Goal: Transaction & Acquisition: Purchase product/service

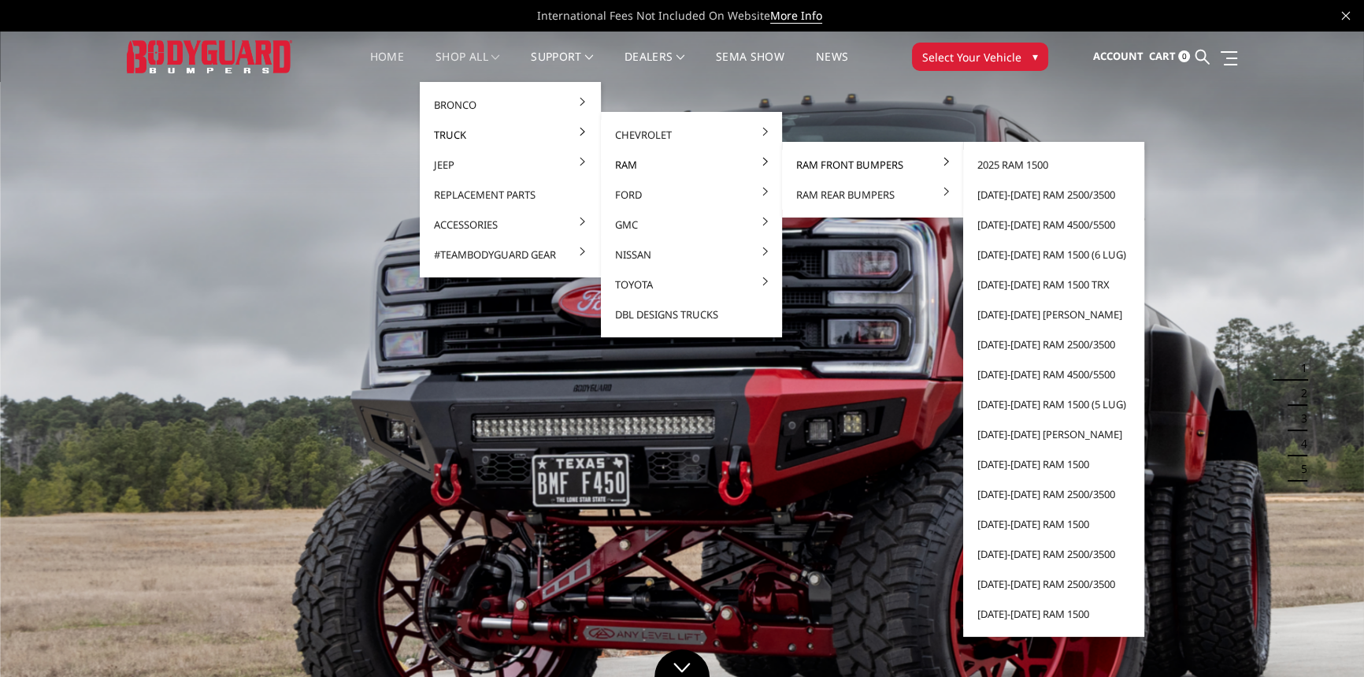
click at [816, 167] on link "Ram Front Bumpers" at bounding box center [872, 165] width 169 height 30
click at [1016, 345] on link "[DATE]-[DATE] Ram 2500/3500" at bounding box center [1054, 344] width 169 height 30
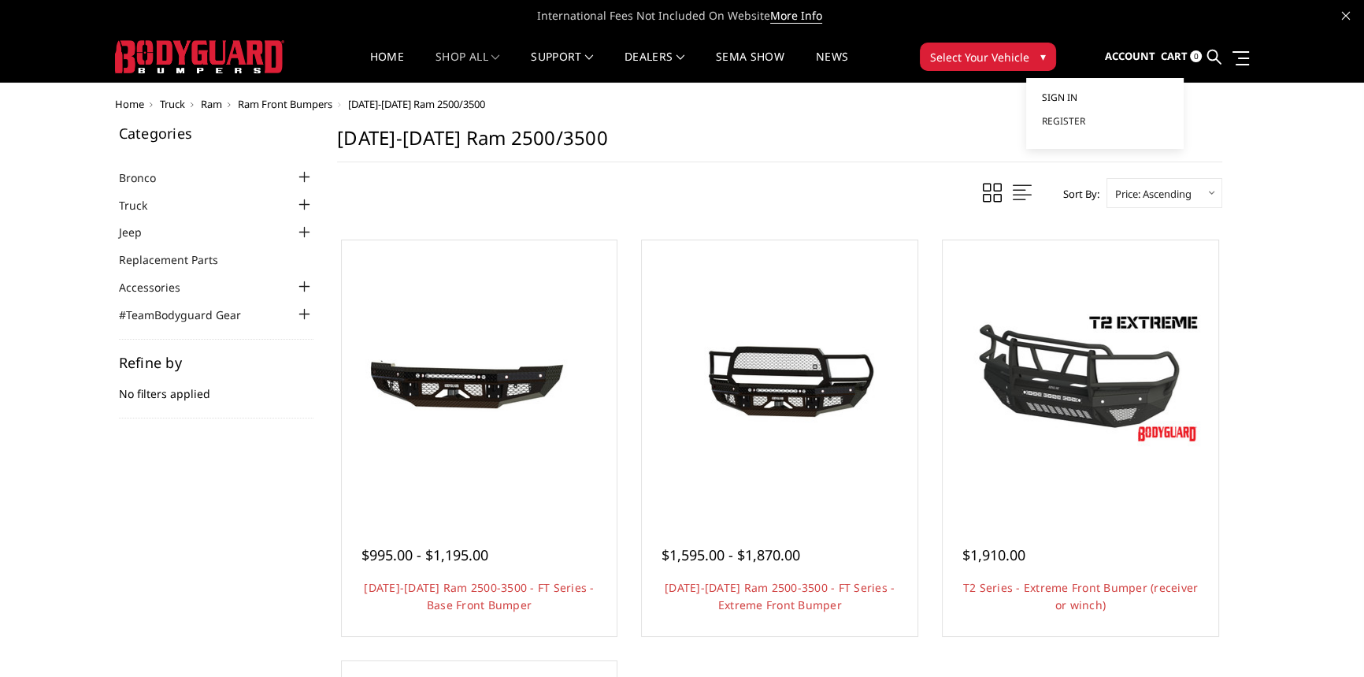
click at [1065, 100] on span "Sign in" at bounding box center [1059, 97] width 35 height 13
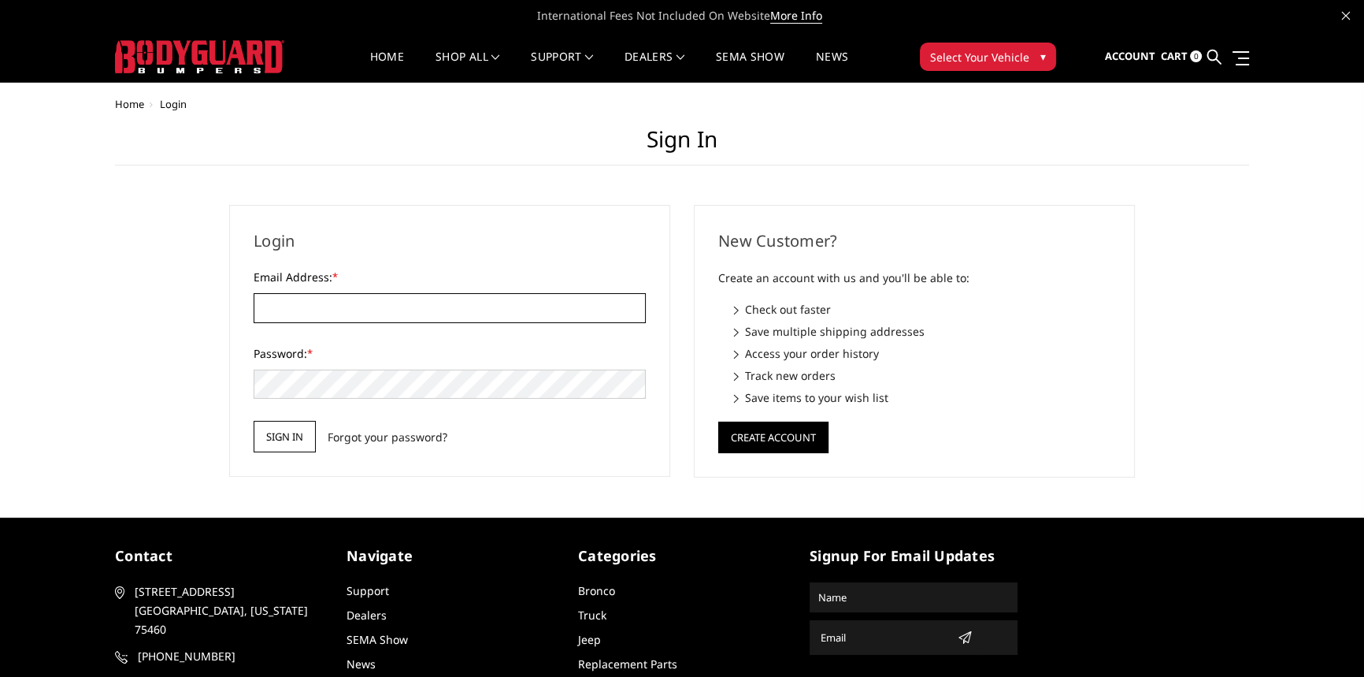
type input "[EMAIL_ADDRESS][PERSON_NAME][DOMAIN_NAME]"
click at [269, 443] on input "Sign in" at bounding box center [285, 437] width 62 height 32
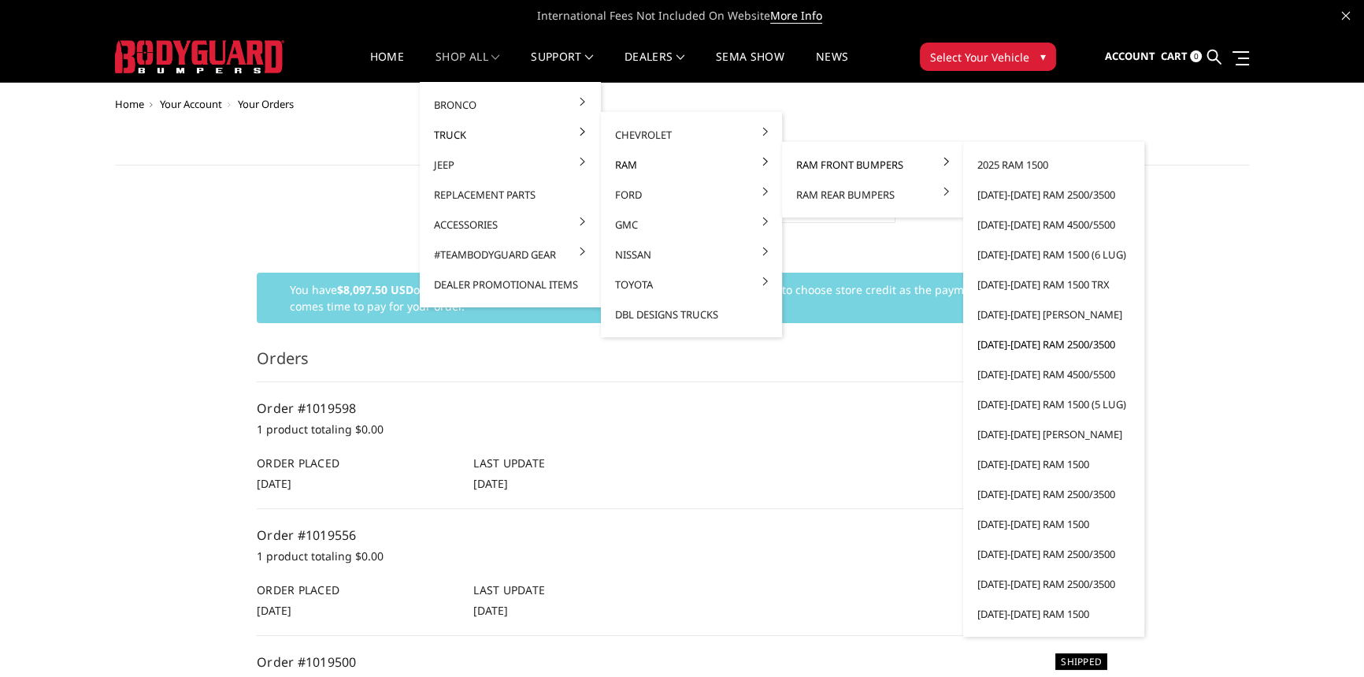
click at [1019, 346] on link "[DATE]-[DATE] Ram 2500/3500" at bounding box center [1054, 344] width 169 height 30
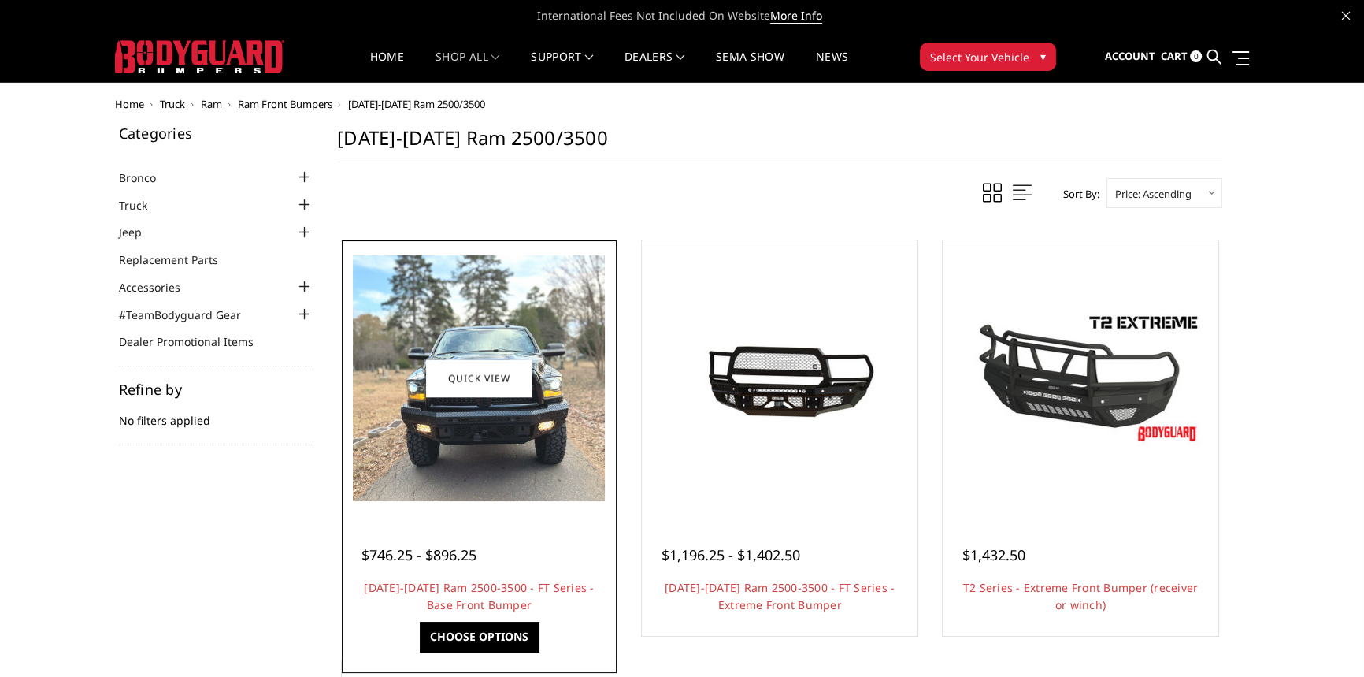
click at [471, 327] on img at bounding box center [479, 378] width 252 height 246
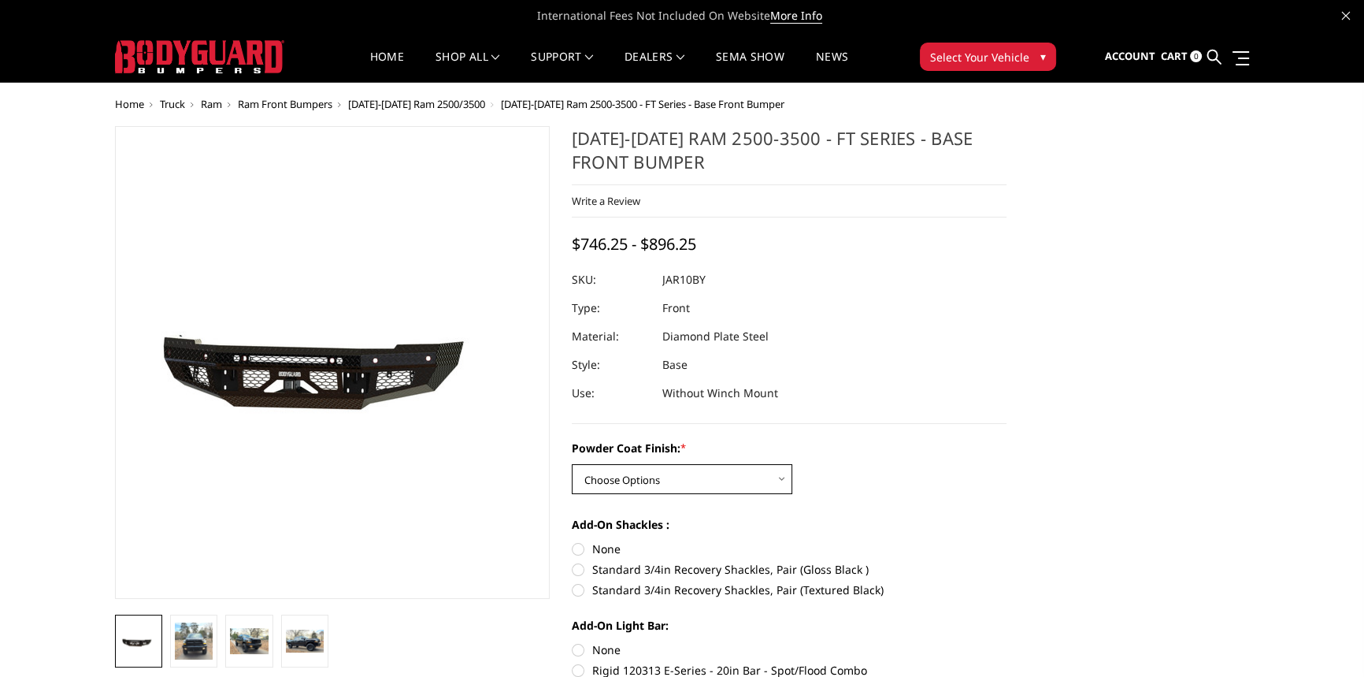
click at [625, 470] on select "Choose Options Bare Metal Gloss Black Powder Coat Textured Black Powder Coat" at bounding box center [682, 479] width 221 height 30
select select "3370"
click at [572, 465] on select "Choose Options Bare Metal Gloss Black Powder Coat Textured Black Powder Coat" at bounding box center [682, 479] width 221 height 30
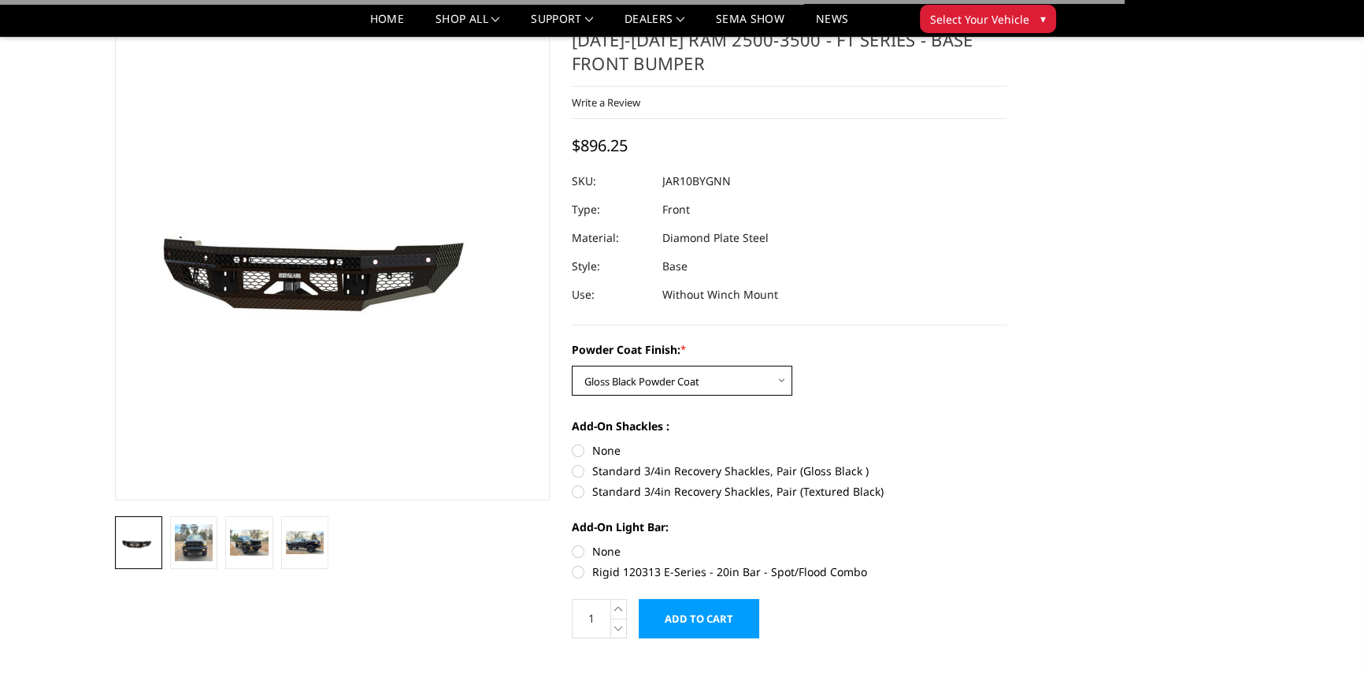
scroll to position [214, 0]
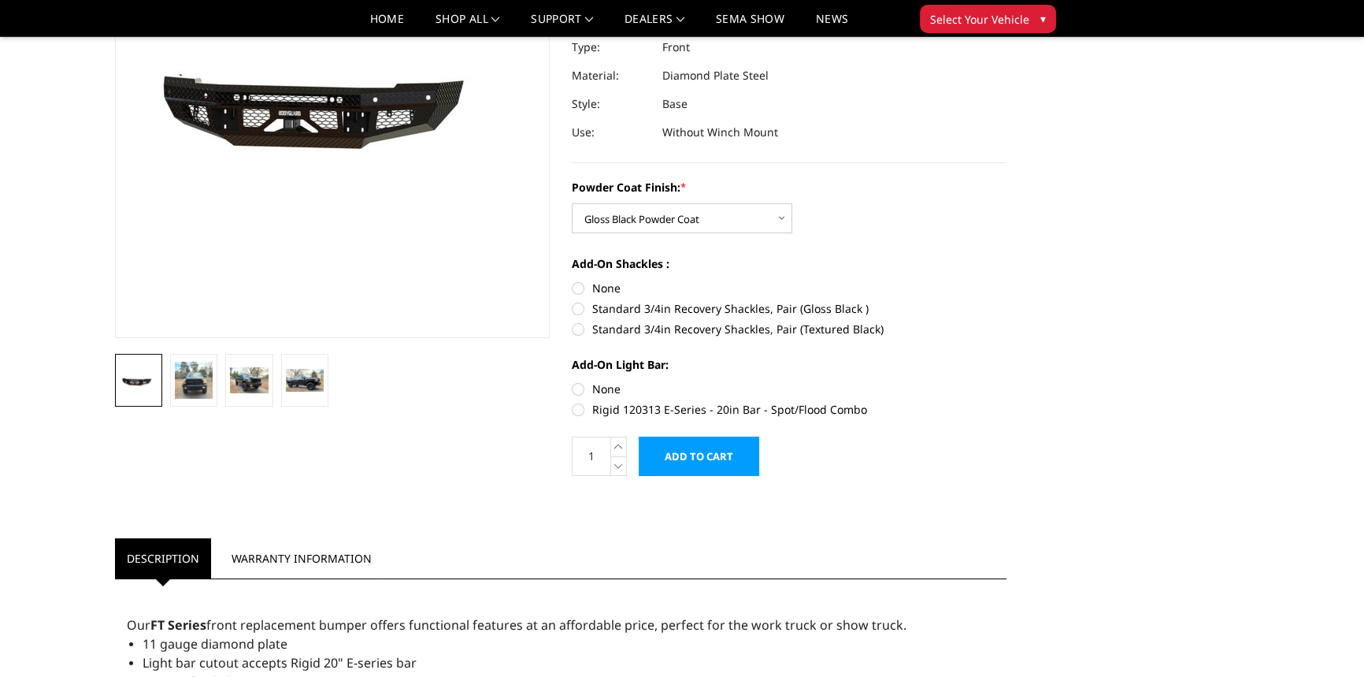
click at [581, 388] on label "None" at bounding box center [789, 388] width 435 height 17
click at [573, 381] on input "None" at bounding box center [572, 380] width 1 height 1
radio input "true"
click at [578, 292] on label "None" at bounding box center [789, 288] width 435 height 17
click at [573, 280] on input "None" at bounding box center [572, 280] width 1 height 1
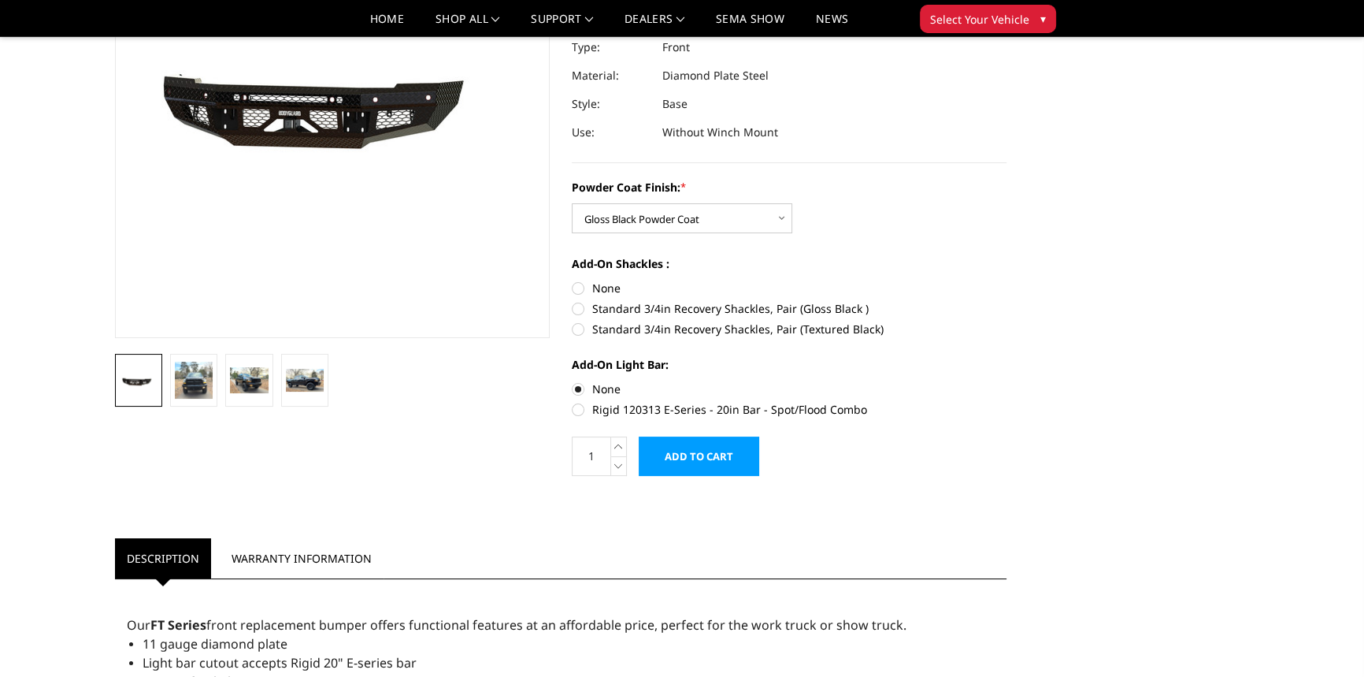
radio input "true"
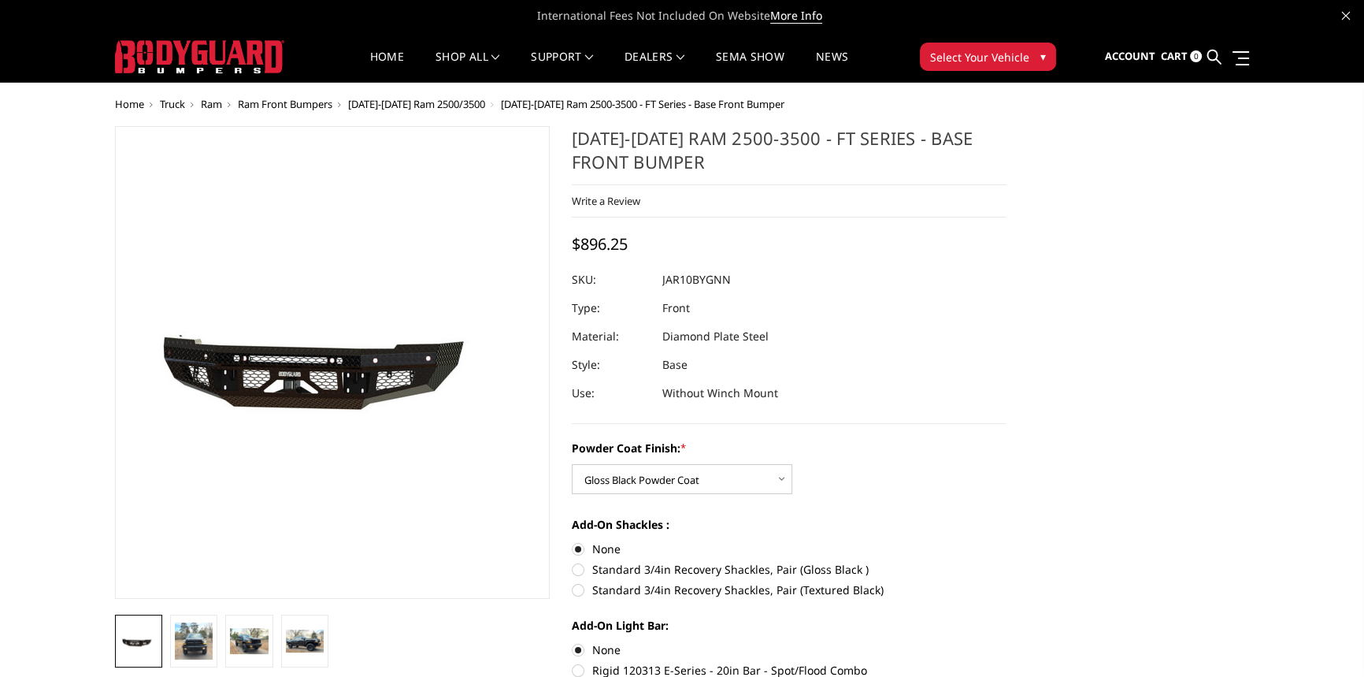
scroll to position [143, 0]
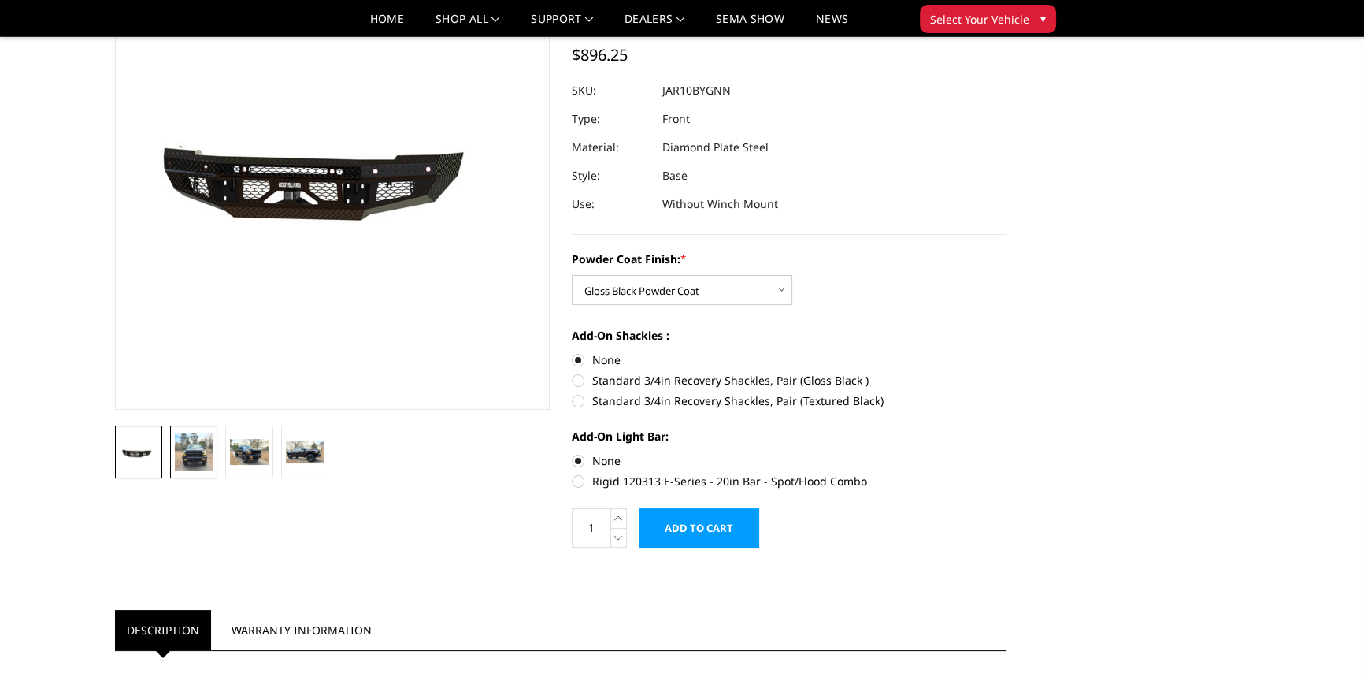
click at [206, 440] on img at bounding box center [194, 451] width 38 height 37
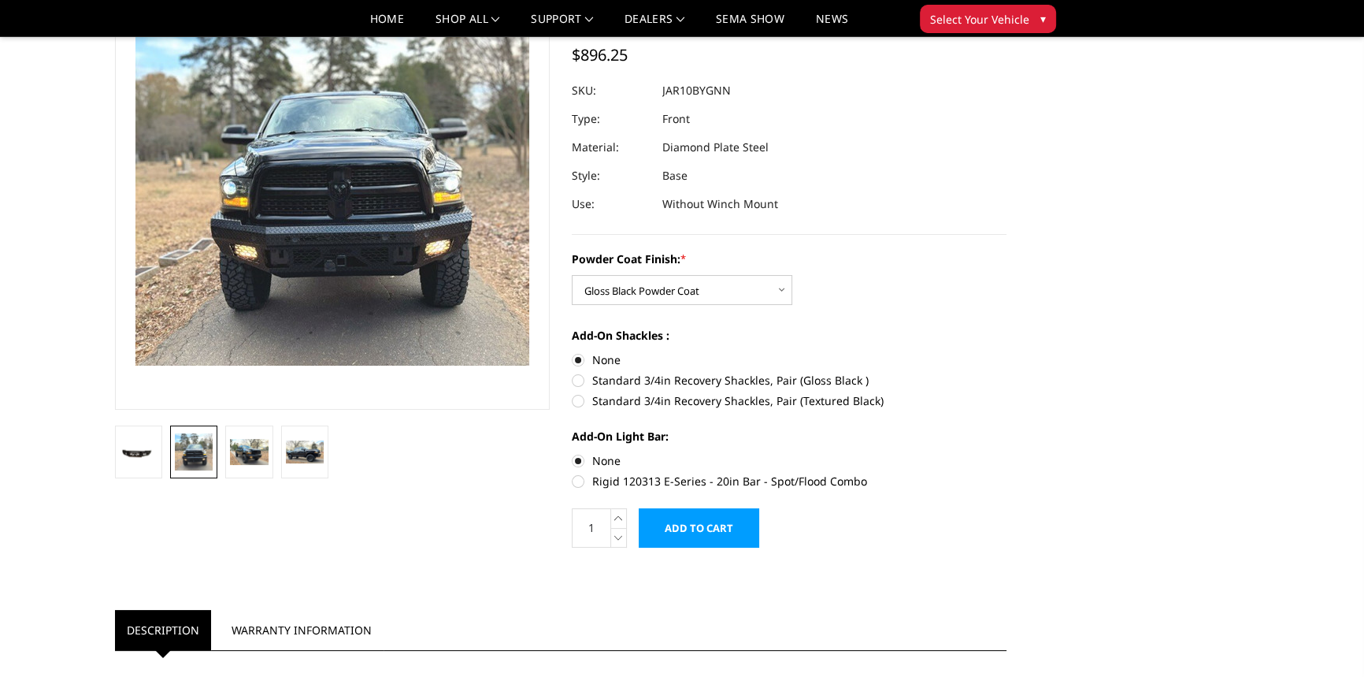
scroll to position [39, 0]
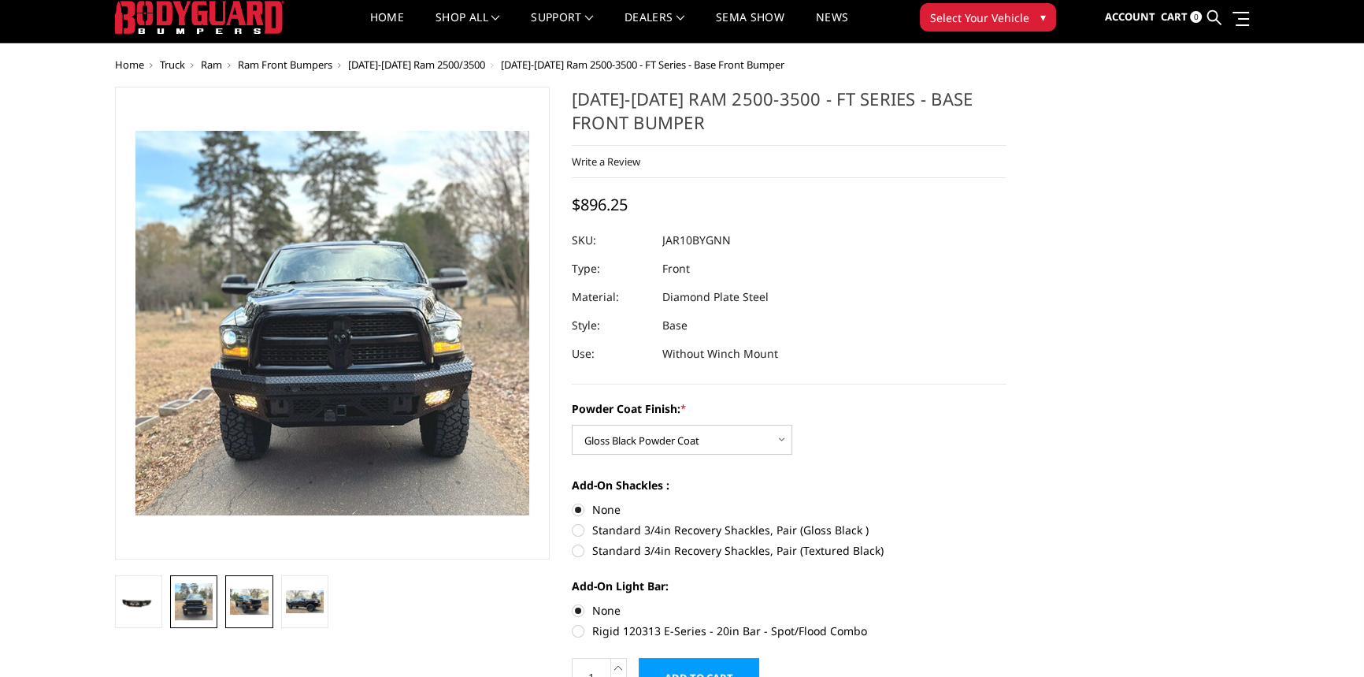
click at [253, 612] on img at bounding box center [249, 601] width 38 height 26
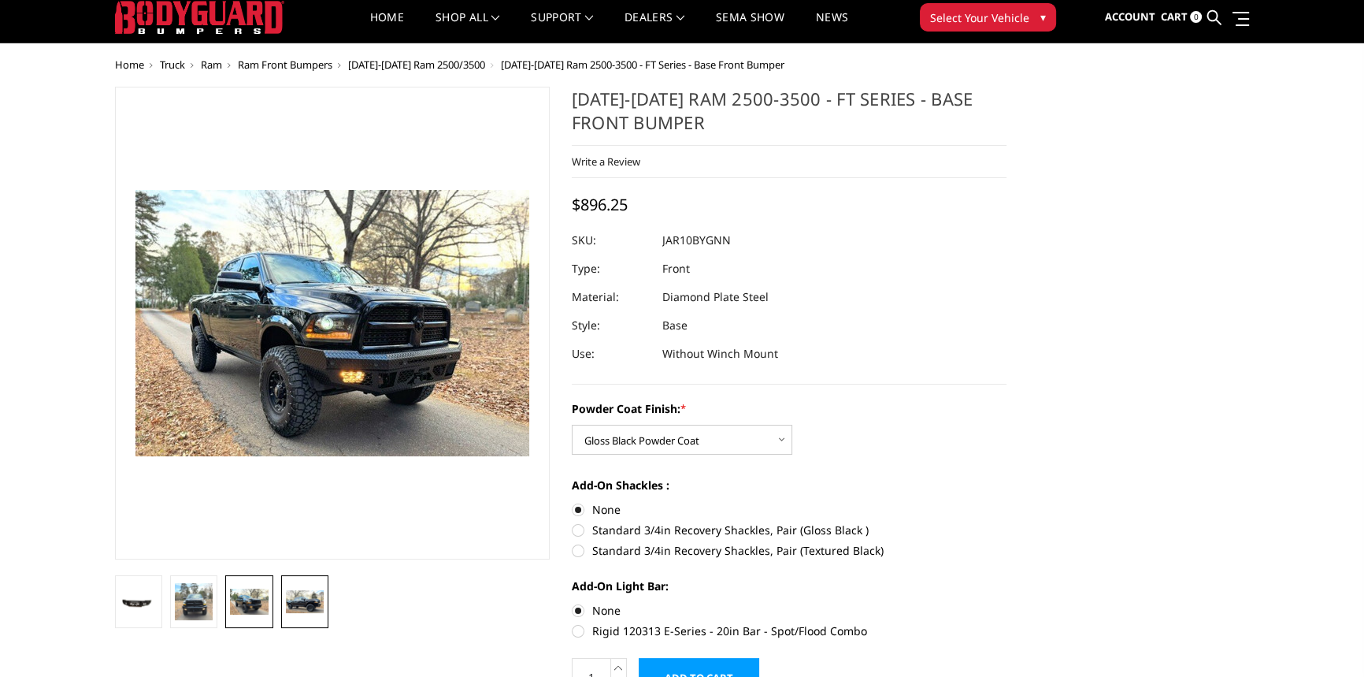
click at [295, 596] on img at bounding box center [305, 602] width 38 height 24
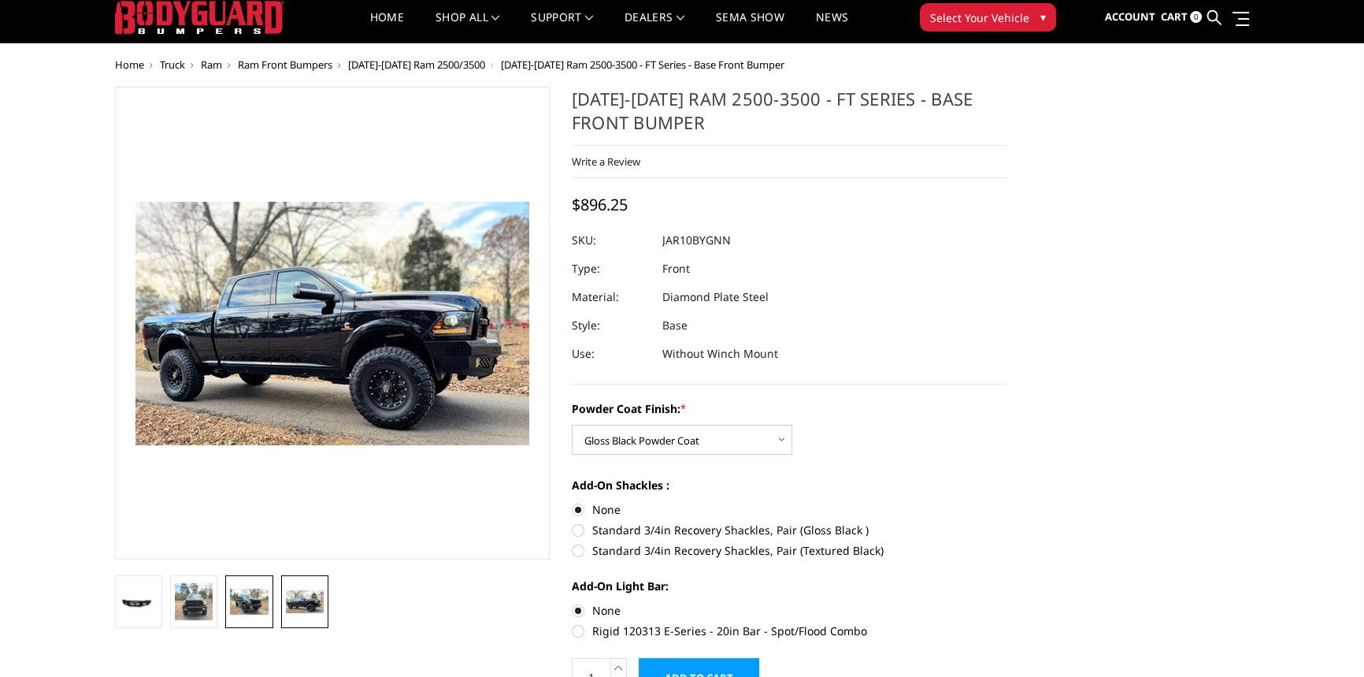
click at [259, 597] on img at bounding box center [249, 601] width 38 height 26
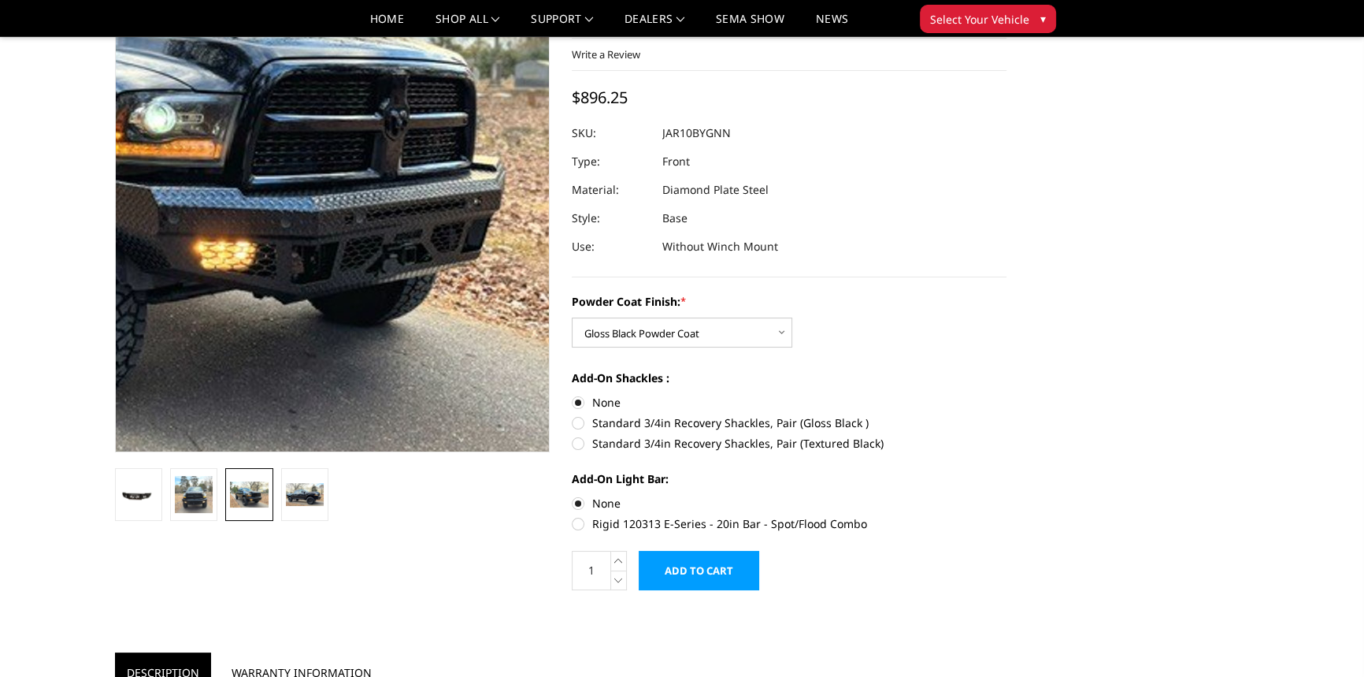
scroll to position [0, 0]
